Goal: Use online tool/utility: Utilize a website feature to perform a specific function

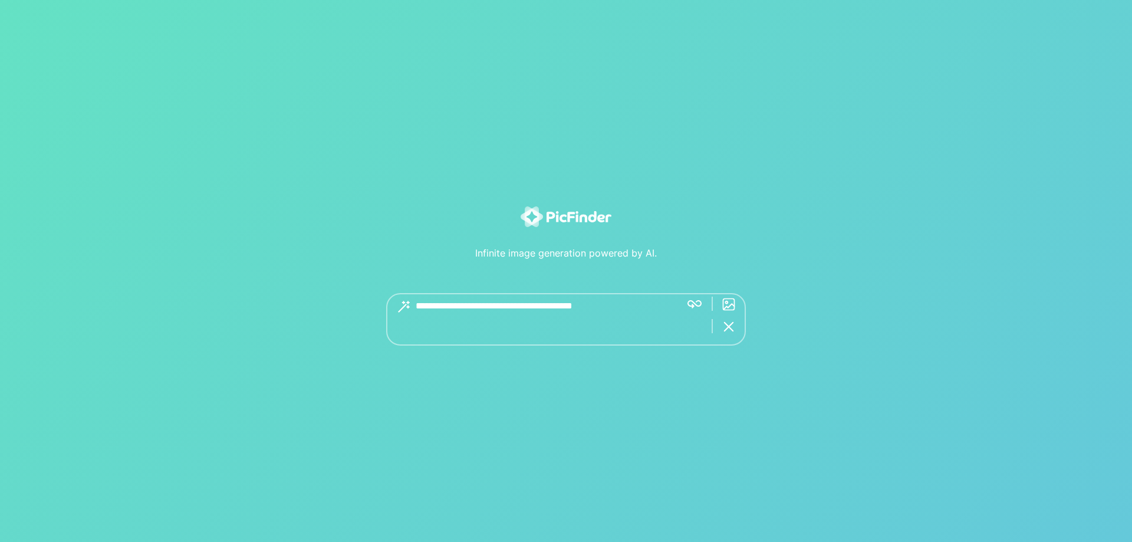
click at [557, 313] on textarea at bounding box center [544, 319] width 256 height 52
click at [695, 304] on div "Get great images with 5+ word descriptions.." at bounding box center [566, 307] width 360 height 28
click at [725, 306] on img at bounding box center [729, 307] width 14 height 14
click at [676, 312] on div "Get great images with 5+ word descriptions.." at bounding box center [566, 307] width 360 height 28
